Goal: Task Accomplishment & Management: Use online tool/utility

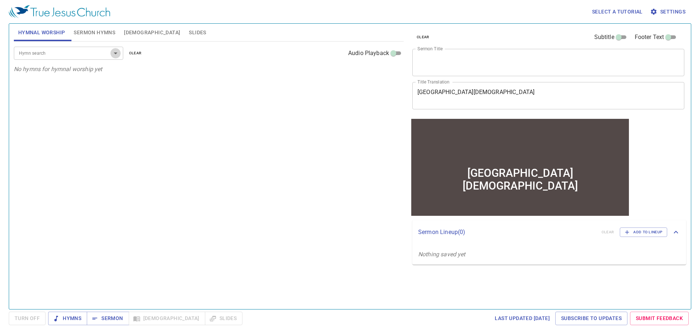
click at [117, 54] on icon "Open" at bounding box center [115, 53] width 9 height 9
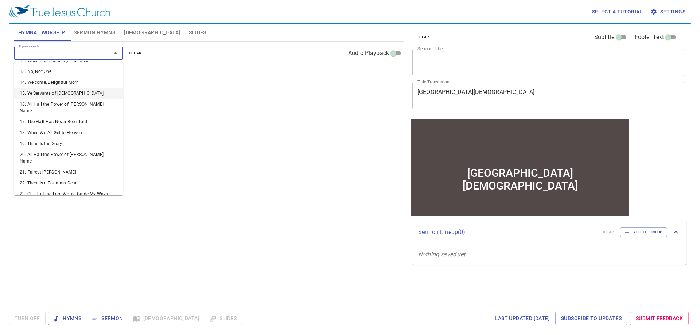
scroll to position [146, 0]
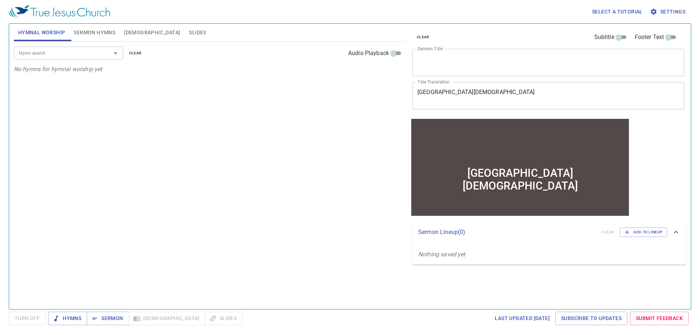
click at [599, 40] on span "Subtitle" at bounding box center [604, 37] width 20 height 9
click at [605, 40] on input "Subtitle" at bounding box center [618, 38] width 26 height 9
checkbox input "true"
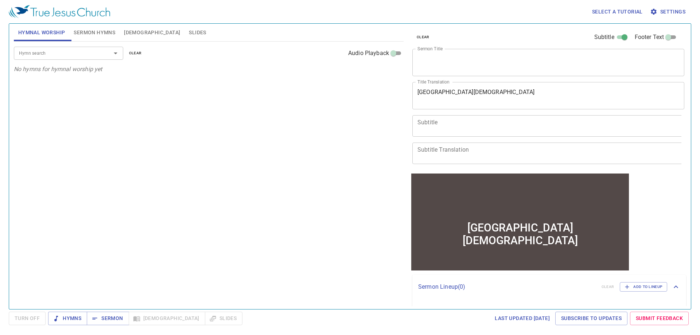
scroll to position [1, 0]
click at [398, 55] on input "Audio Playback" at bounding box center [393, 54] width 26 height 9
checkbox input "true"
click at [136, 32] on span "[DEMOGRAPHIC_DATA]" at bounding box center [152, 32] width 56 height 9
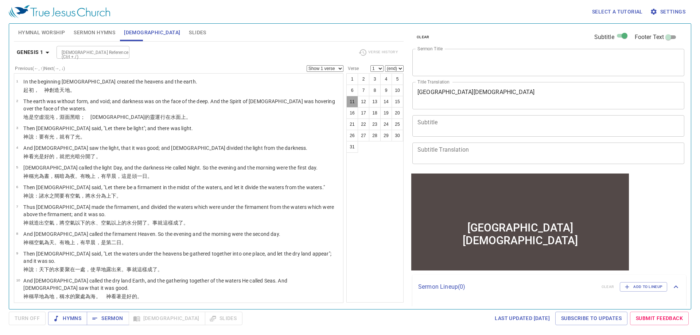
click at [350, 103] on button "11" at bounding box center [352, 102] width 12 height 12
select select "11"
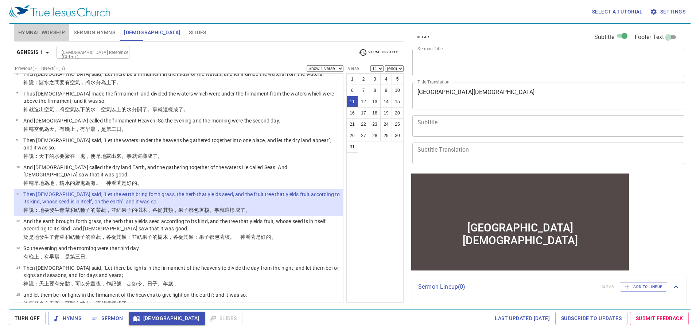
click at [48, 33] on span "Hymnal Worship" at bounding box center [41, 32] width 47 height 9
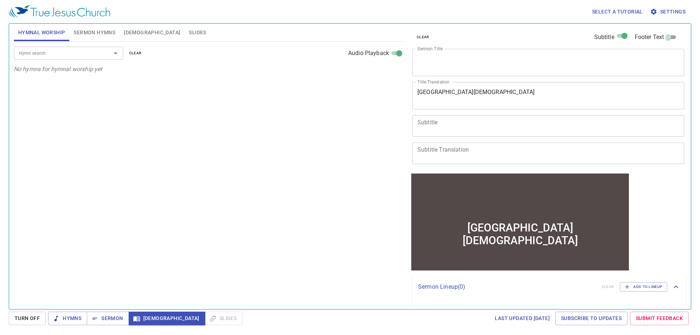
click at [90, 68] on icon "No hymns for hymnal worship yet" at bounding box center [58, 69] width 89 height 7
click at [102, 37] on span "Sermon Hymns" at bounding box center [95, 32] width 42 height 9
click at [117, 53] on icon "Open" at bounding box center [115, 53] width 9 height 9
click at [134, 32] on span "[DEMOGRAPHIC_DATA]" at bounding box center [152, 32] width 56 height 9
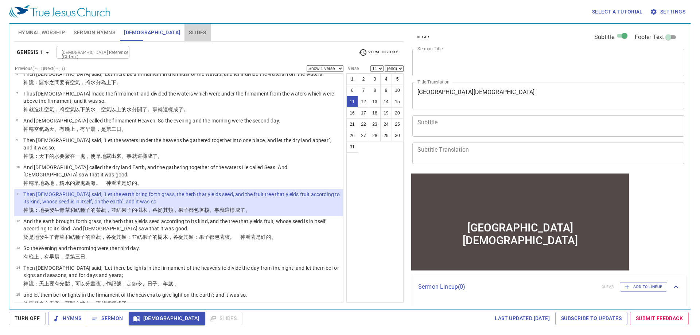
click at [189, 35] on span "Slides" at bounding box center [197, 32] width 17 height 9
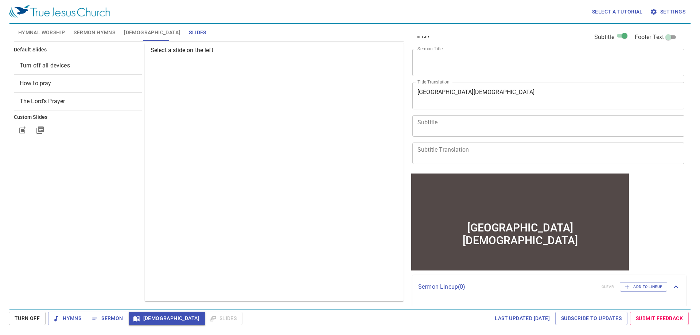
click at [38, 13] on img at bounding box center [59, 11] width 101 height 13
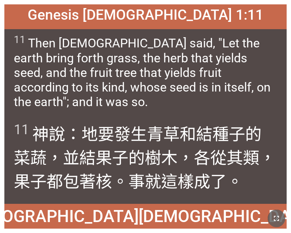
click at [276, 217] on icon "button" at bounding box center [277, 218] width 9 height 9
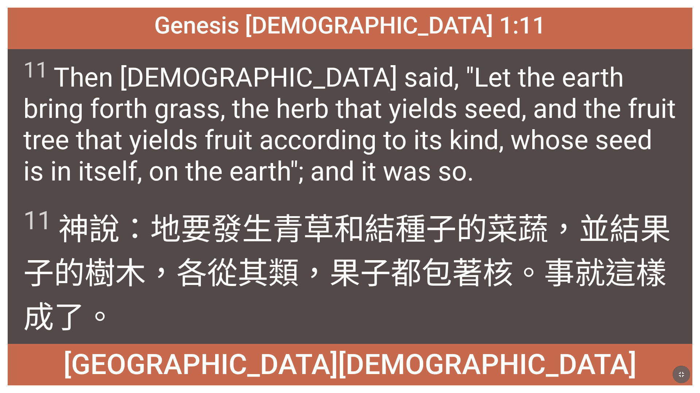
click at [291, 232] on icon "button" at bounding box center [680, 374] width 5 height 5
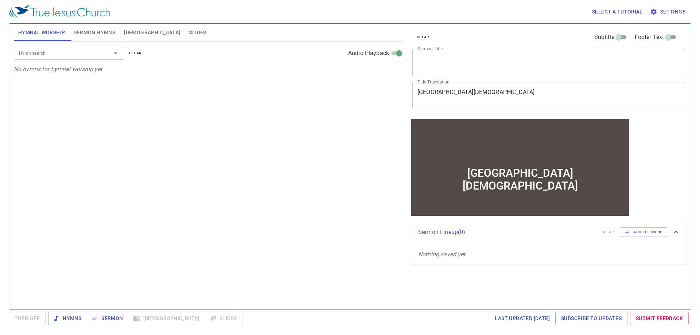
click at [649, 39] on span "Footer Text" at bounding box center [649, 37] width 30 height 9
click at [655, 39] on input "Footer Text" at bounding box center [668, 38] width 26 height 9
checkbox input "true"
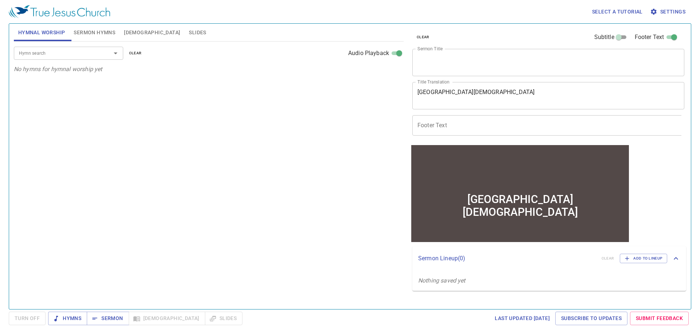
scroll to position [1, 0]
click at [424, 38] on span "clear" at bounding box center [422, 37] width 13 height 7
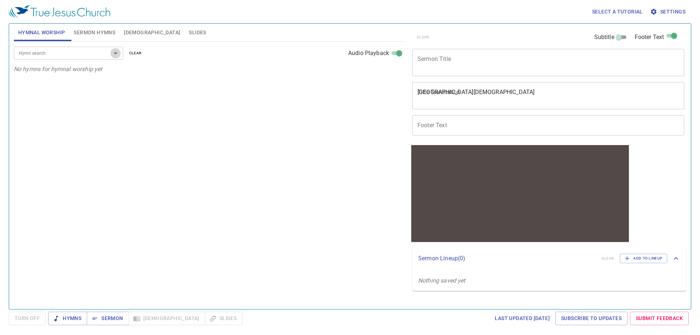
click at [114, 53] on icon "Open" at bounding box center [115, 53] width 9 height 9
